Goal: Task Accomplishment & Management: Use online tool/utility

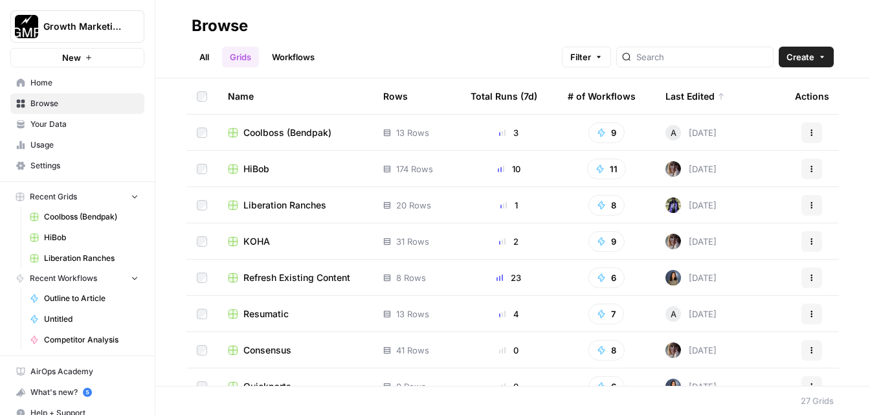
click at [44, 77] on span "Home" at bounding box center [84, 83] width 108 height 12
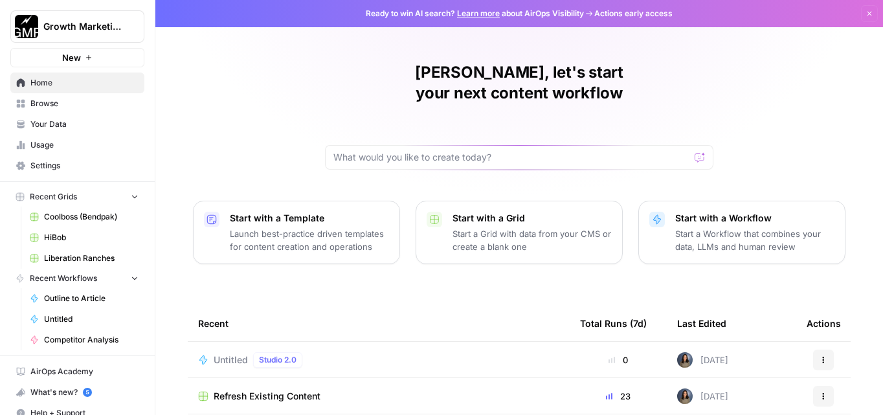
click at [460, 145] on div at bounding box center [519, 157] width 388 height 25
click at [64, 197] on span "Recent Grids" at bounding box center [53, 197] width 47 height 12
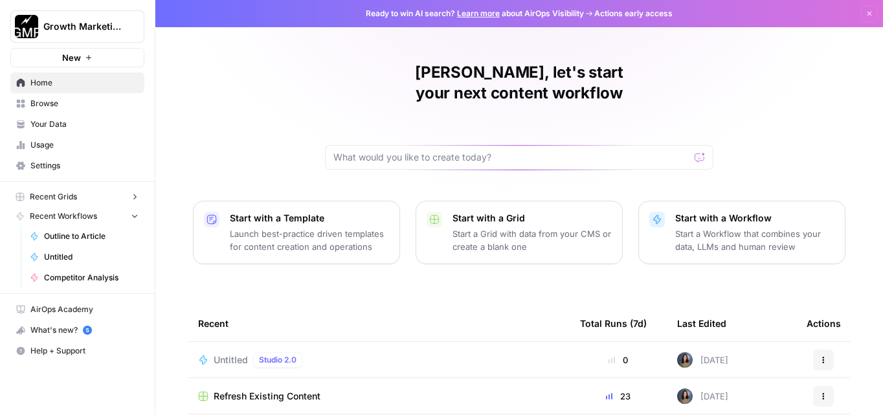
click at [64, 197] on span "Recent Grids" at bounding box center [53, 197] width 47 height 12
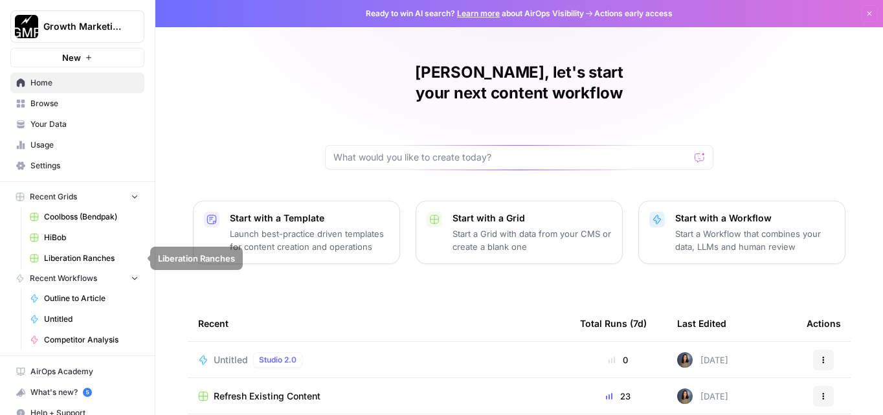
click at [72, 278] on span "Recent Workflows" at bounding box center [63, 278] width 67 height 12
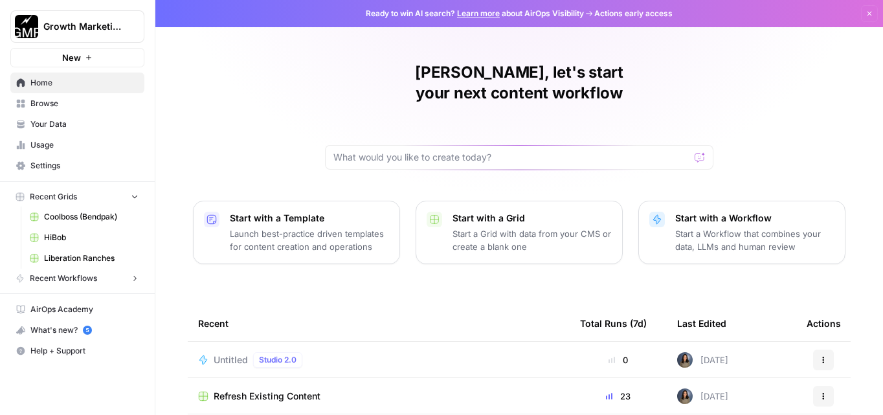
click at [72, 278] on span "Recent Workflows" at bounding box center [63, 278] width 67 height 12
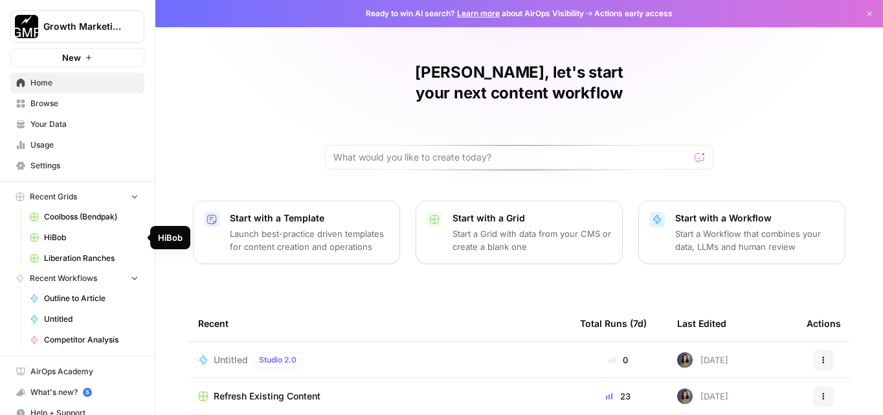
click at [68, 230] on link "HiBob" at bounding box center [84, 237] width 120 height 21
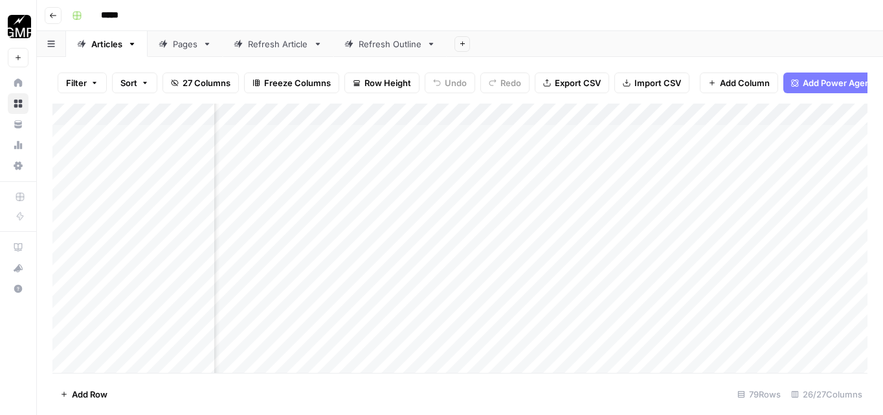
scroll to position [0, 1585]
click at [437, 114] on div "Add Column" at bounding box center [459, 238] width 815 height 269
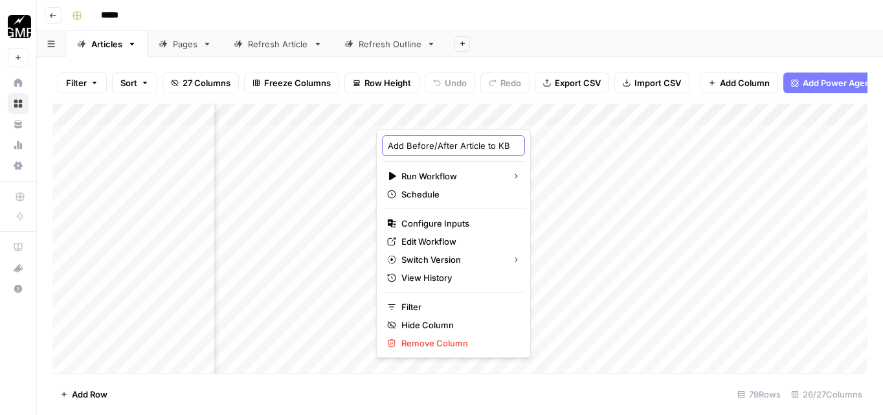
scroll to position [0, 23]
drag, startPoint x: 459, startPoint y: 144, endPoint x: 497, endPoint y: 145, distance: 37.5
click at [497, 145] on body "Growth Marketing Pro New Home Browse Your Data Usage Settings Recent Grids HiBo…" at bounding box center [441, 207] width 883 height 415
click at [475, 147] on input "Add Before/After Article to KB" at bounding box center [453, 145] width 131 height 13
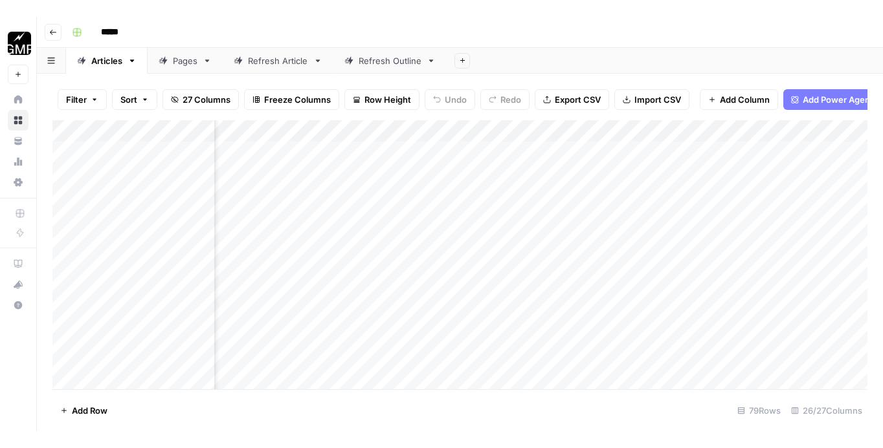
scroll to position [0, 1519]
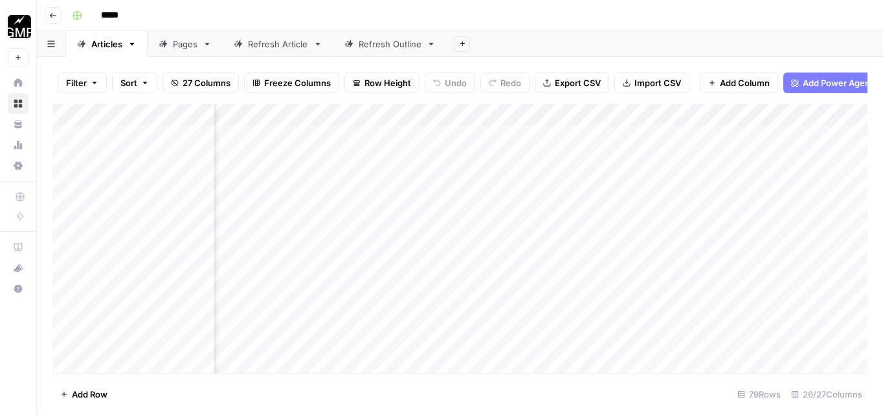
click at [533, 116] on div "Add Column" at bounding box center [459, 238] width 815 height 269
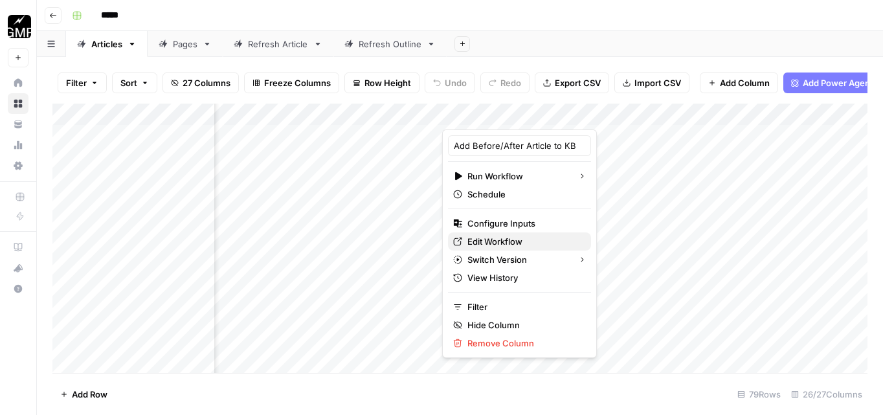
click at [513, 233] on link "Edit Workflow" at bounding box center [519, 241] width 143 height 18
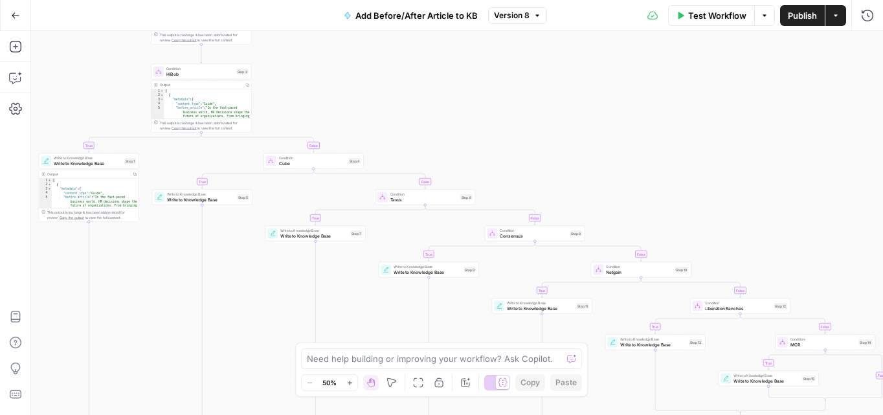
click at [835, 25] on div "Test Workflow Options Publish Actions Run History" at bounding box center [715, 15] width 336 height 30
click at [767, 15] on button "Options" at bounding box center [764, 15] width 21 height 21
click at [19, 19] on icon "button" at bounding box center [15, 15] width 9 height 9
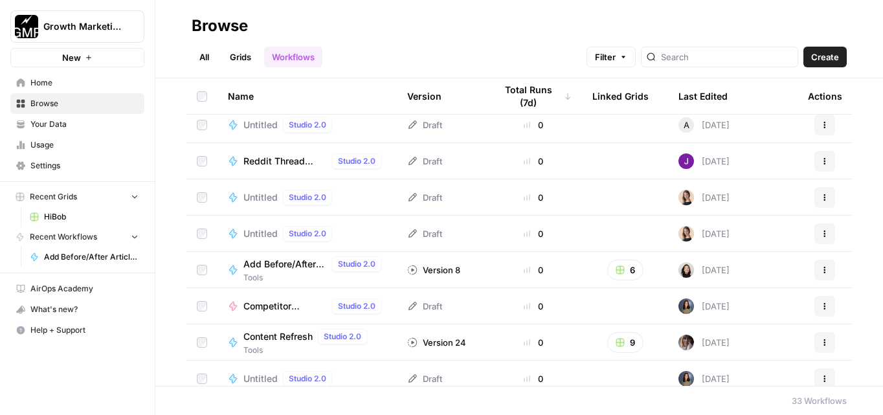
scroll to position [302, 0]
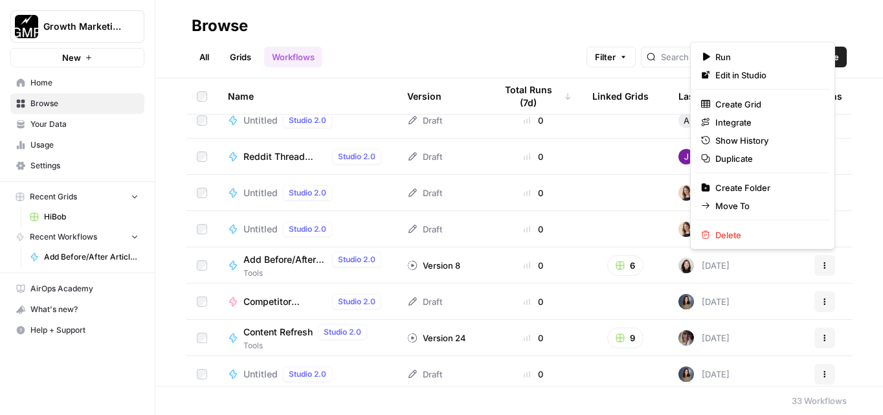
click at [822, 265] on icon "button" at bounding box center [824, 265] width 8 height 8
click at [748, 154] on span "Duplicate" at bounding box center [767, 158] width 104 height 13
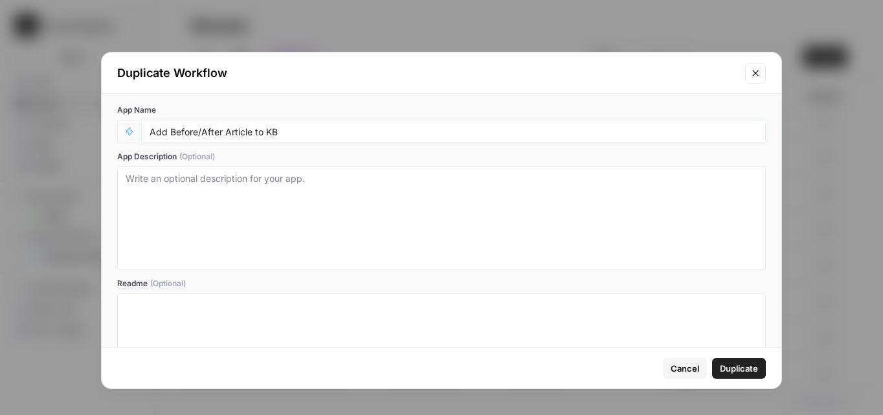
click at [276, 131] on input "Add Before/After Article to KB" at bounding box center [453, 132] width 608 height 12
click at [249, 131] on input "Add Before/After Article to KB" at bounding box center [453, 132] width 608 height 12
type input "Add Before/After Outline to KB"
click at [743, 370] on span "Duplicate" at bounding box center [738, 368] width 38 height 13
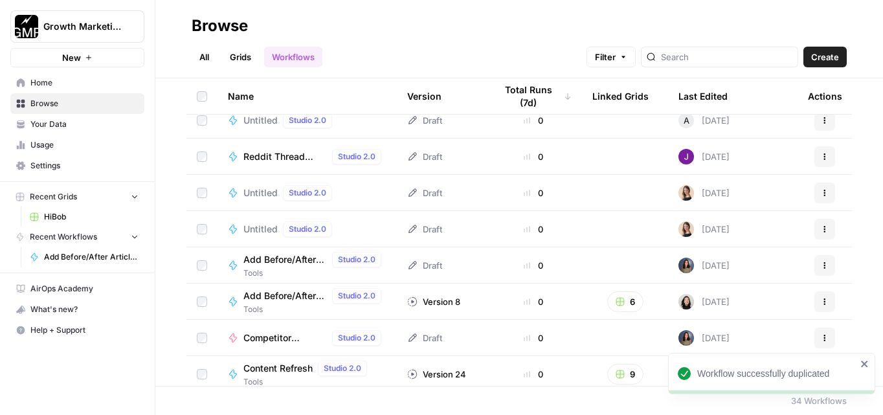
click at [277, 266] on div "Add Before/After Outline to KB Studio 2.0" at bounding box center [314, 260] width 143 height 16
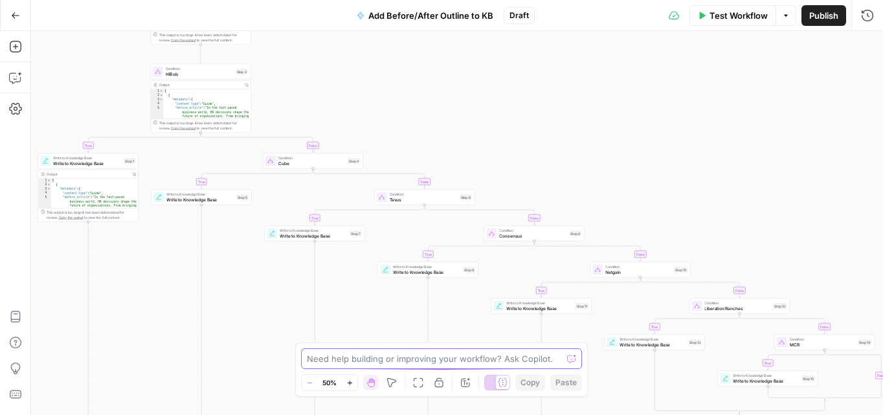
click at [384, 358] on textarea at bounding box center [434, 358] width 255 height 13
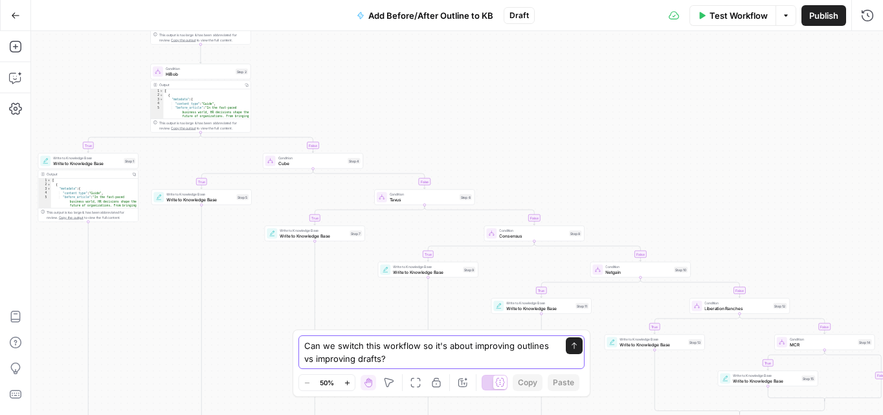
type textarea "Can we switch this workflow so it's about improving outlines vs improving draft…"
click at [573, 347] on icon "submit" at bounding box center [574, 346] width 8 height 8
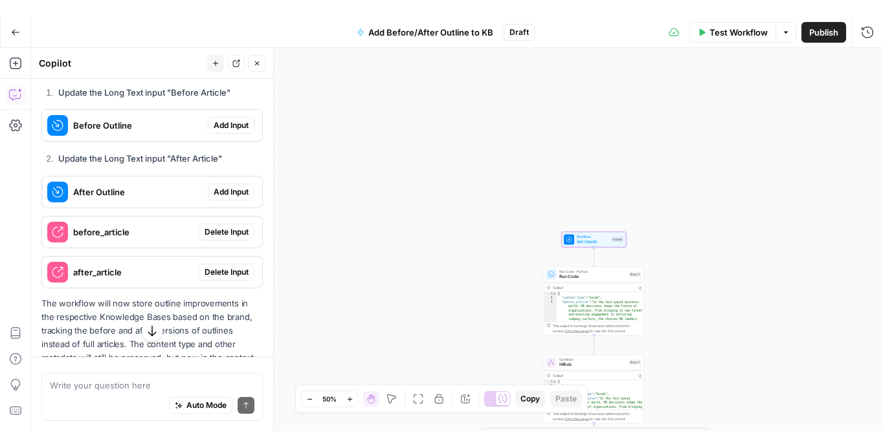
scroll to position [517, 0]
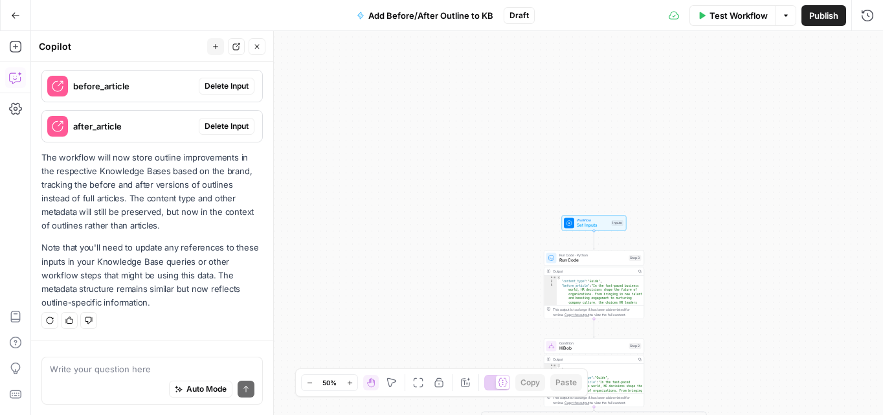
drag, startPoint x: 163, startPoint y: 186, endPoint x: 231, endPoint y: 188, distance: 68.0
click at [231, 188] on p "The workflow will now store outline improvements in the respective Knowledge Ba…" at bounding box center [151, 192] width 221 height 82
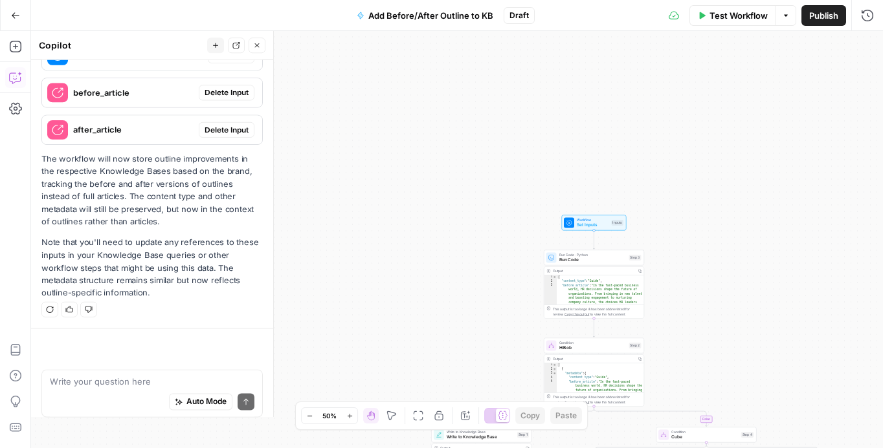
scroll to position [483, 0]
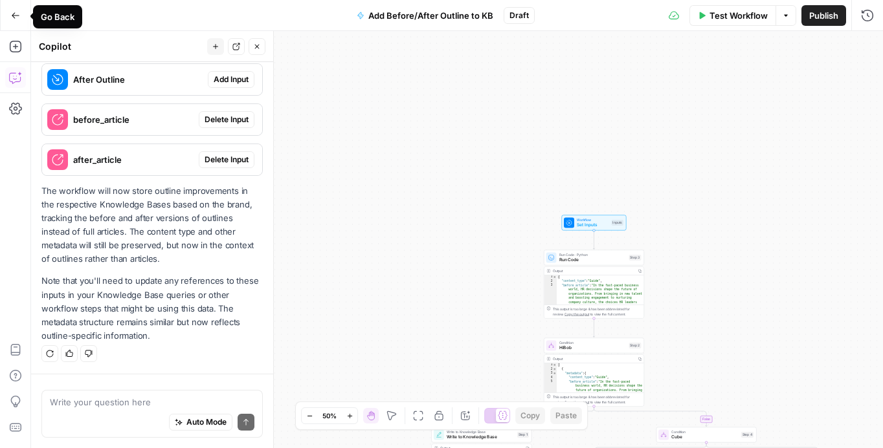
click at [8, 17] on button "Go Back" at bounding box center [15, 15] width 23 height 23
